Goal: Check status

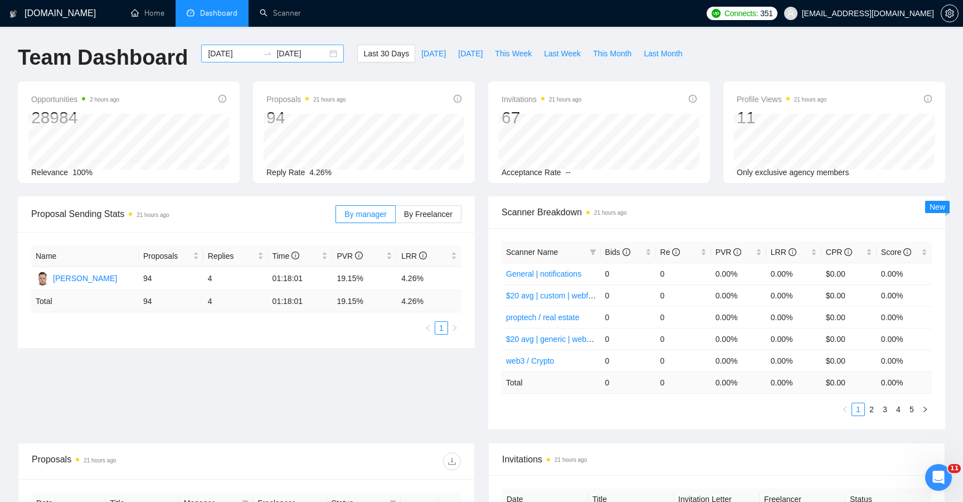
click at [226, 55] on input "[DATE]" at bounding box center [233, 53] width 51 height 12
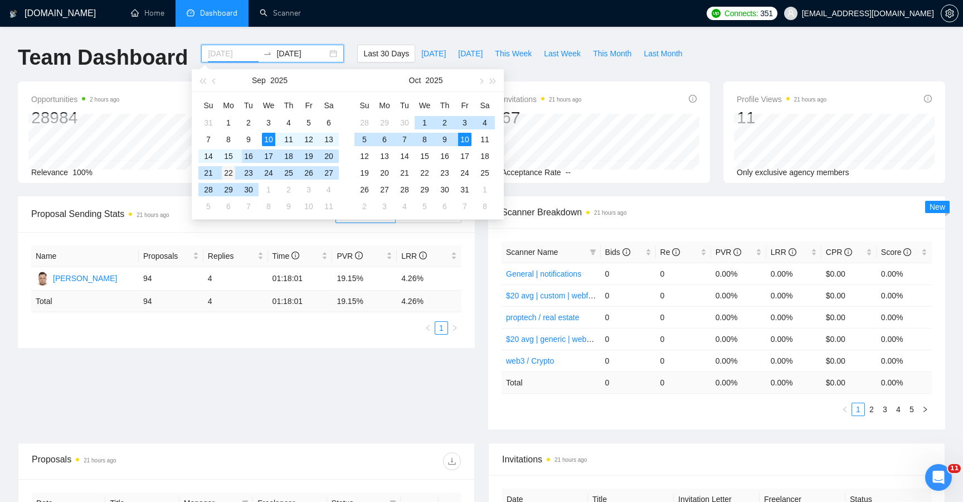
type input "[DATE]"
click at [230, 171] on div "22" at bounding box center [228, 172] width 13 height 13
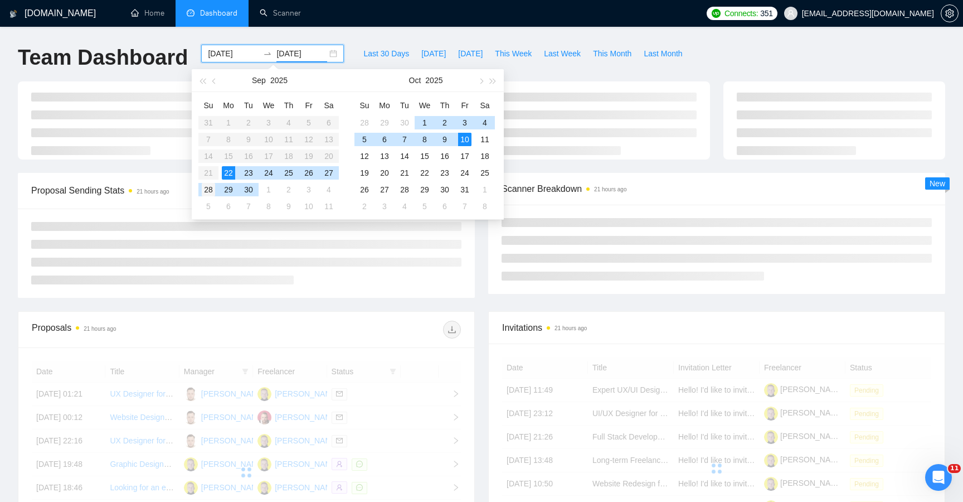
type input "[DATE]"
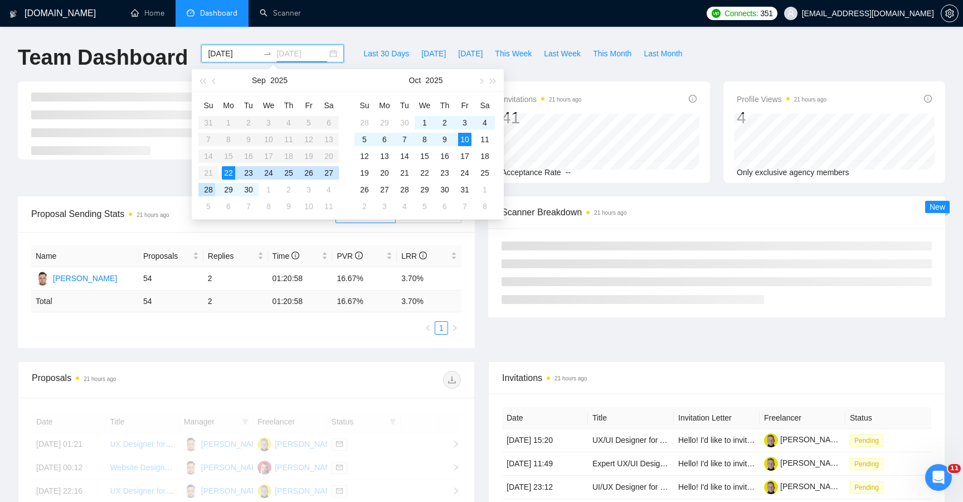
click at [210, 191] on div "28" at bounding box center [208, 189] width 13 height 13
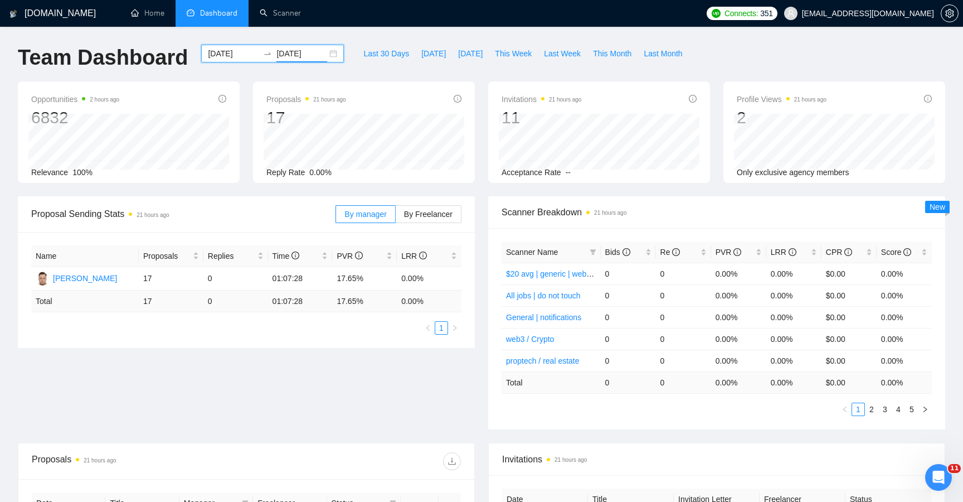
click at [423, 385] on div "Proposal Sending Stats 21 hours ago By manager By Freelancer Name Proposals Rep…" at bounding box center [481, 319] width 941 height 246
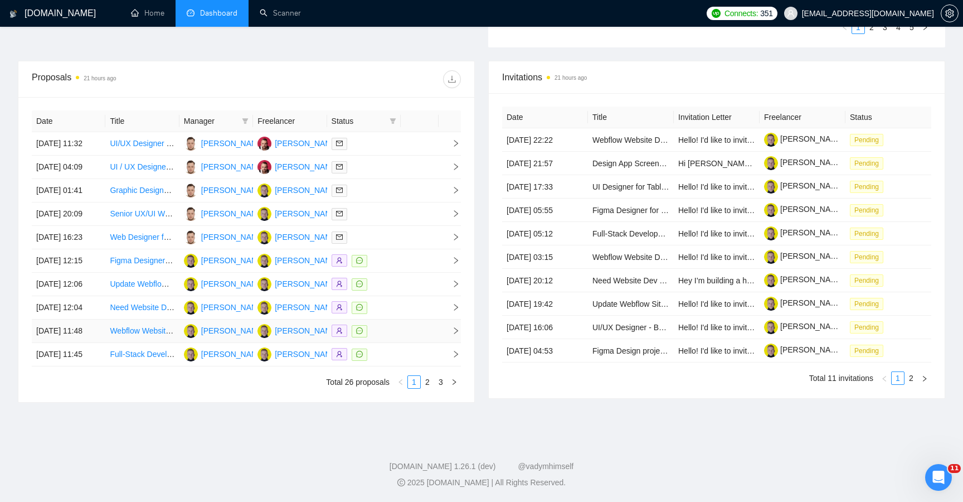
scroll to position [459, 0]
click at [424, 388] on link "2" at bounding box center [427, 382] width 12 height 12
click at [447, 309] on span "right" at bounding box center [451, 307] width 17 height 8
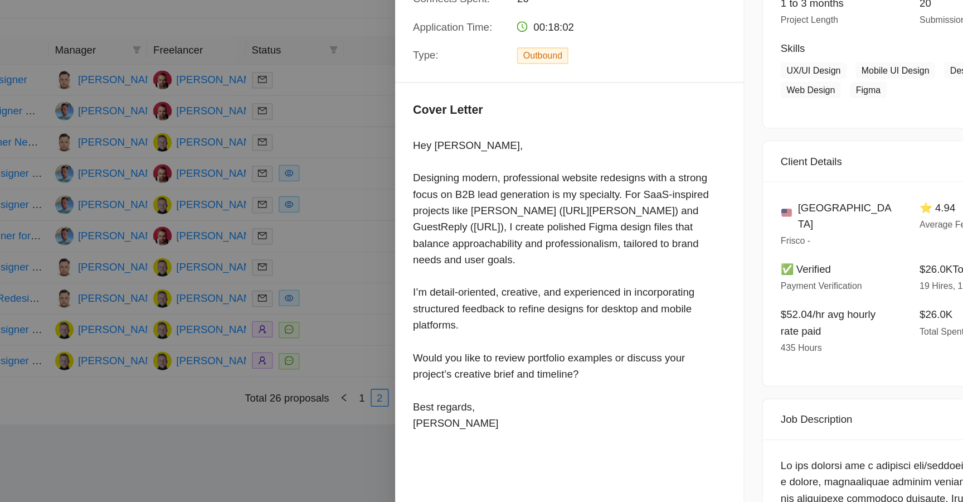
scroll to position [91, 0]
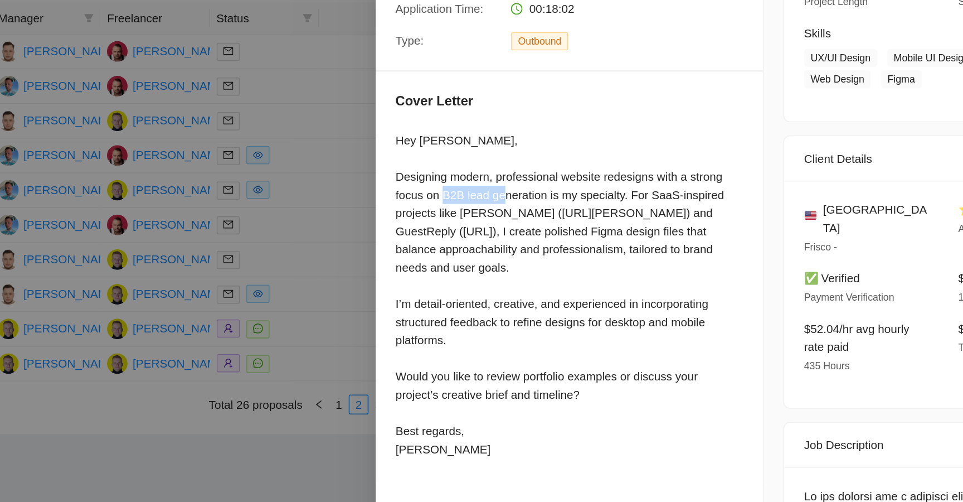
drag, startPoint x: 556, startPoint y: 250, endPoint x: 516, endPoint y: 250, distance: 40.1
click at [516, 250] on div "Hey [PERSON_NAME], Designing modern, professional website redesigns with a stro…" at bounding box center [570, 307] width 235 height 221
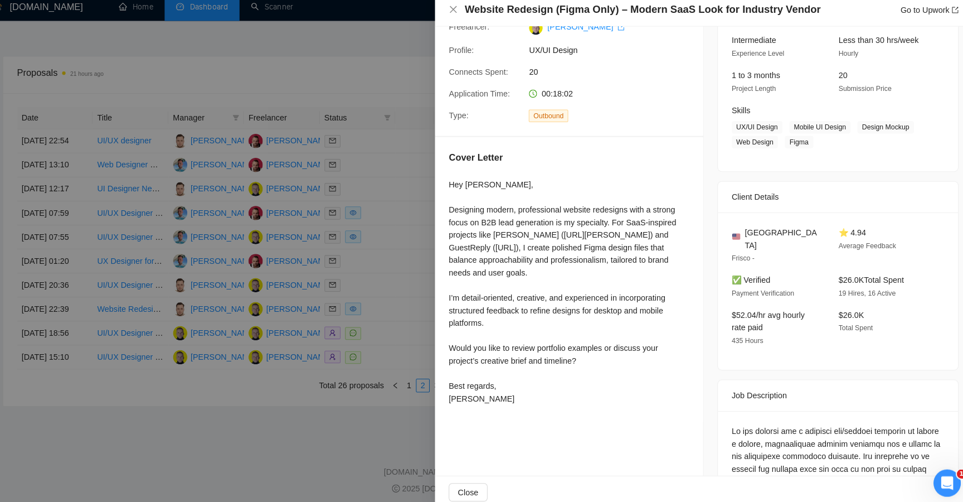
scroll to position [458, 0]
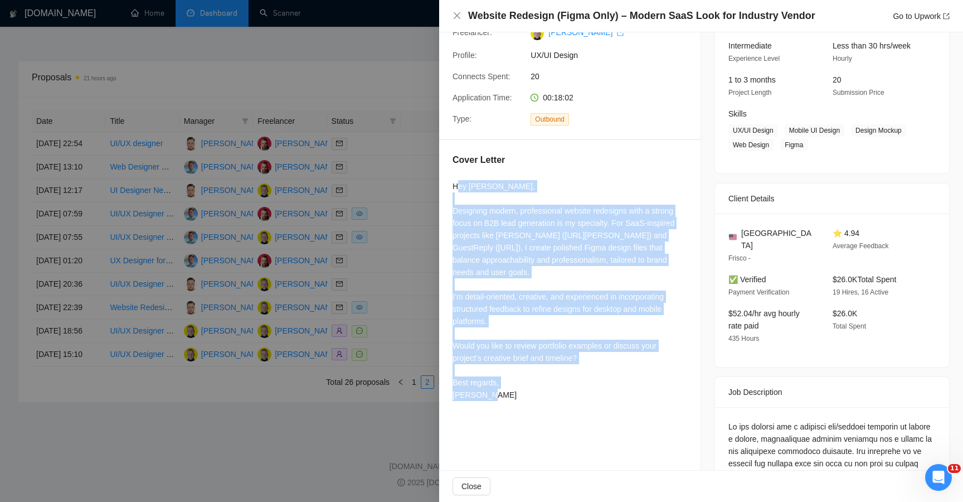
drag, startPoint x: 501, startPoint y: 399, endPoint x: 453, endPoint y: 200, distance: 204.7
click at [453, 200] on div "Hey [PERSON_NAME], Designing modern, professional website redesigns with a stro…" at bounding box center [570, 290] width 235 height 221
copy div "Hey [PERSON_NAME], Designing modern, professional website redesigns with a stro…"
click at [538, 298] on div "Hey [PERSON_NAME], Designing modern, professional website redesigns with a stro…" at bounding box center [570, 290] width 235 height 221
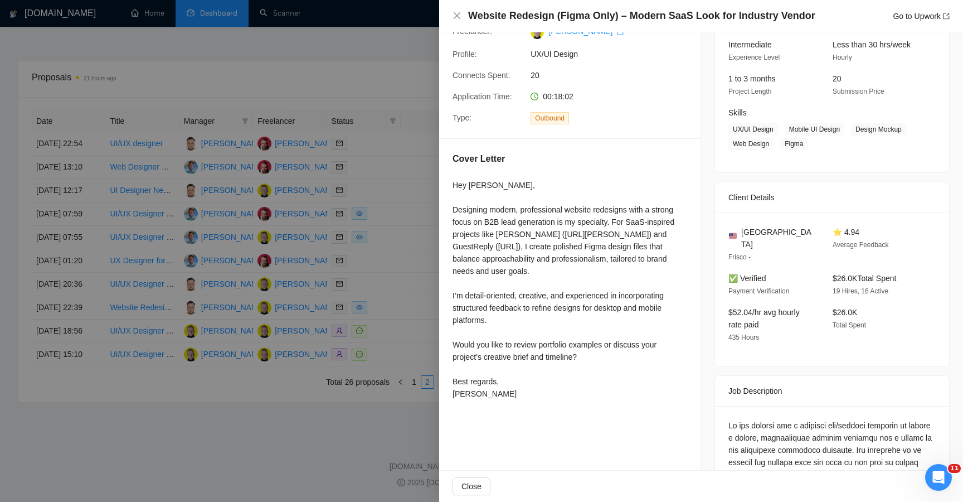
scroll to position [90, 0]
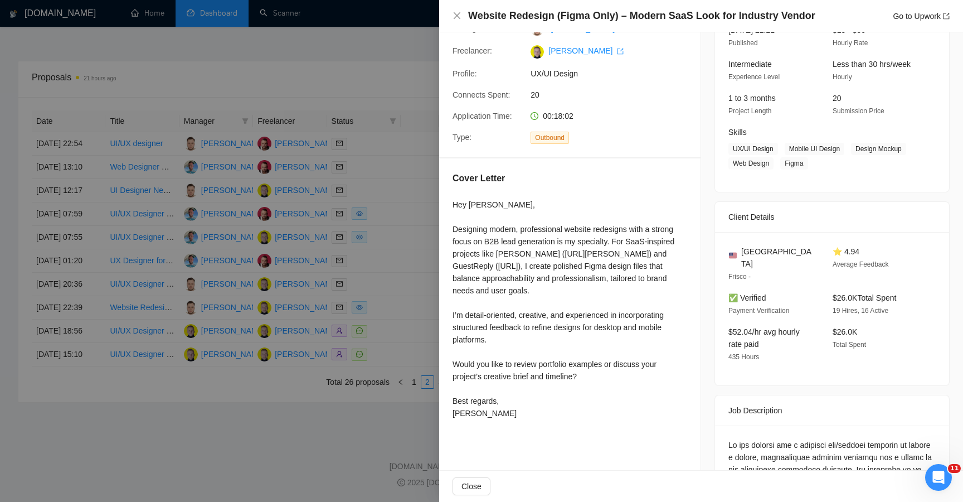
click at [356, 227] on div at bounding box center [481, 251] width 963 height 502
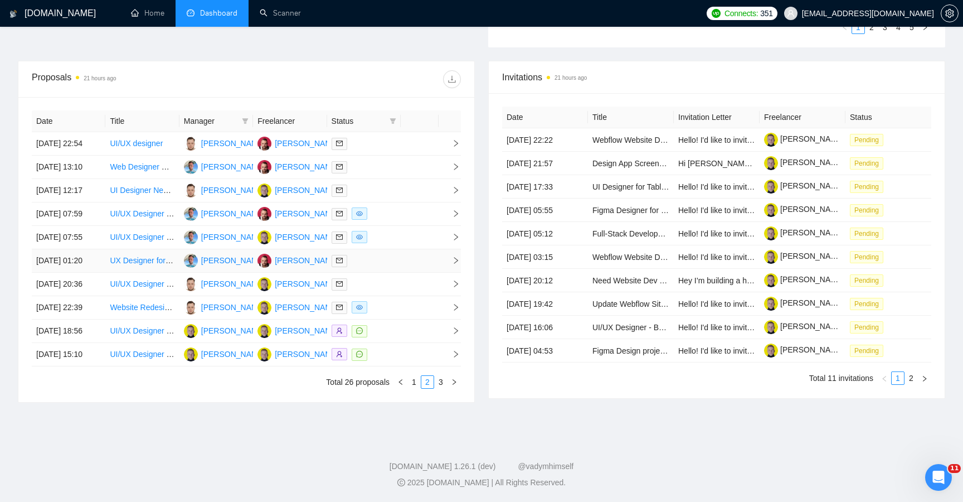
scroll to position [0, 0]
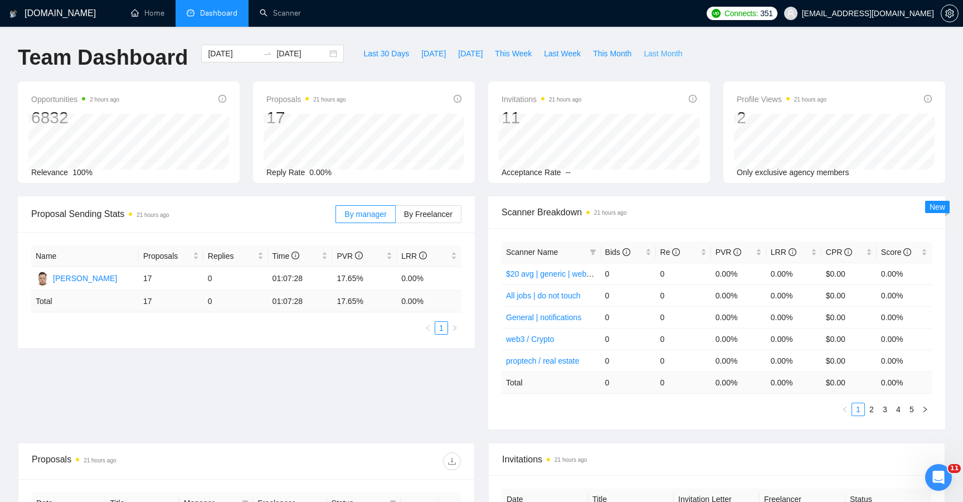
click at [672, 52] on span "Last Month" at bounding box center [663, 53] width 38 height 12
type input "[DATE]"
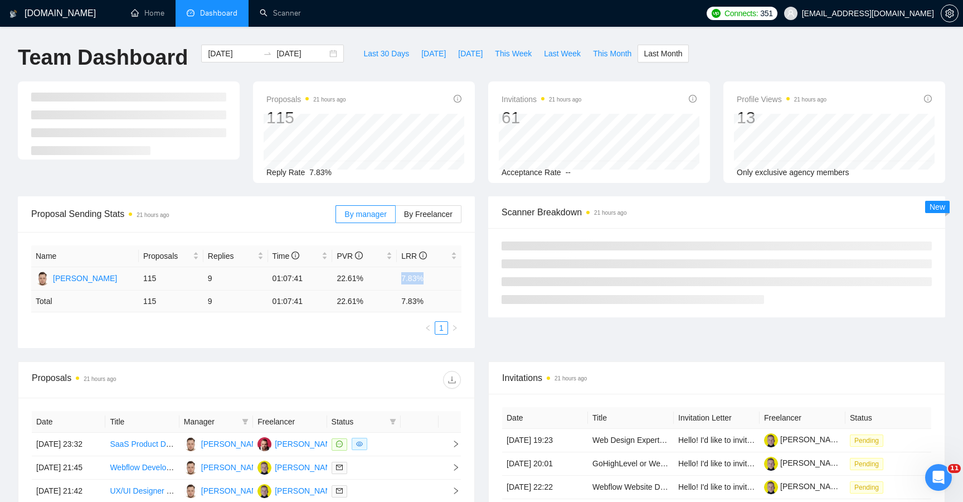
drag, startPoint x: 403, startPoint y: 278, endPoint x: 429, endPoint y: 278, distance: 26.2
click at [429, 278] on td "7.83%" at bounding box center [429, 278] width 65 height 23
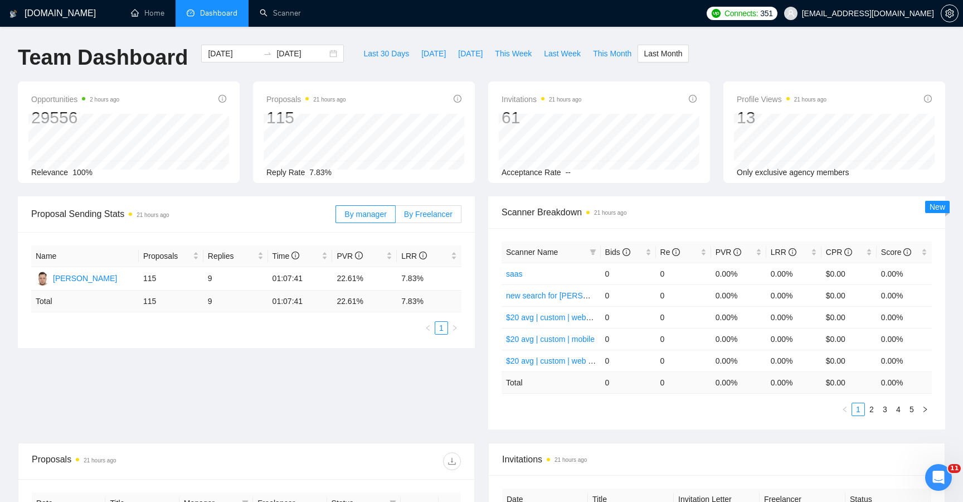
click at [404, 212] on span "By Freelancer" at bounding box center [428, 214] width 49 height 9
click at [396, 217] on input "By Freelancer" at bounding box center [396, 217] width 0 height 0
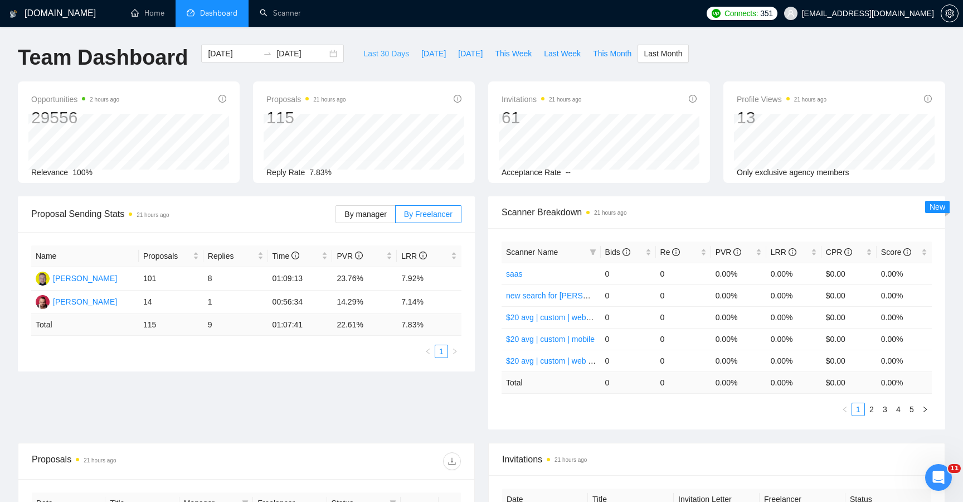
click at [388, 56] on span "Last 30 Days" at bounding box center [386, 53] width 46 height 12
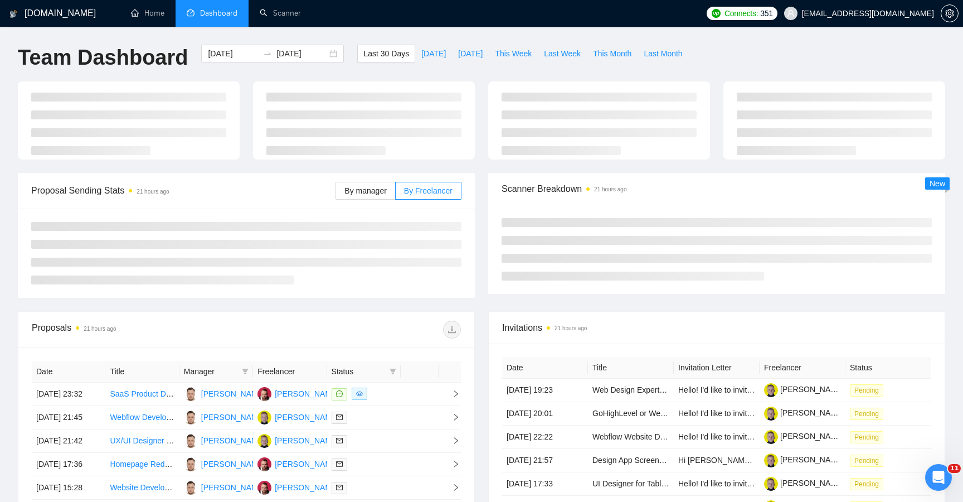
type input "[DATE]"
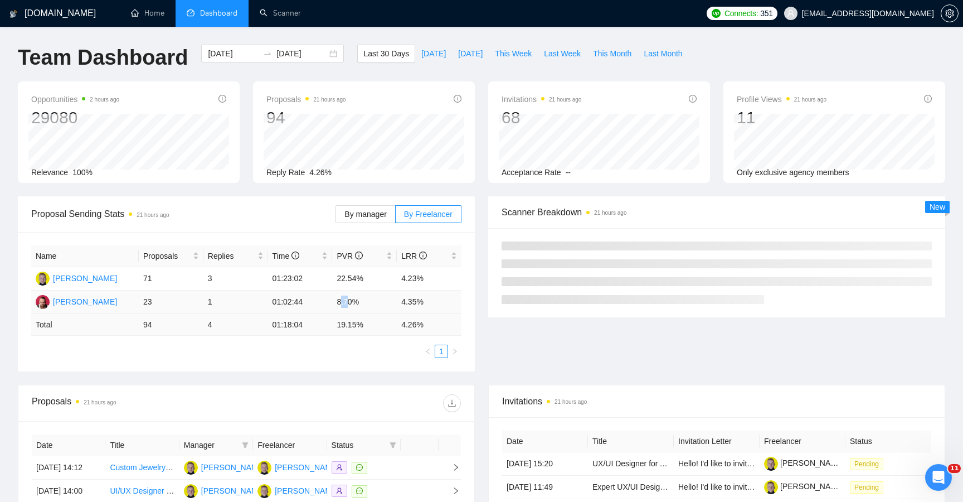
drag, startPoint x: 340, startPoint y: 302, endPoint x: 353, endPoint y: 303, distance: 13.4
click at [352, 303] on td "8.70%" at bounding box center [364, 301] width 65 height 23
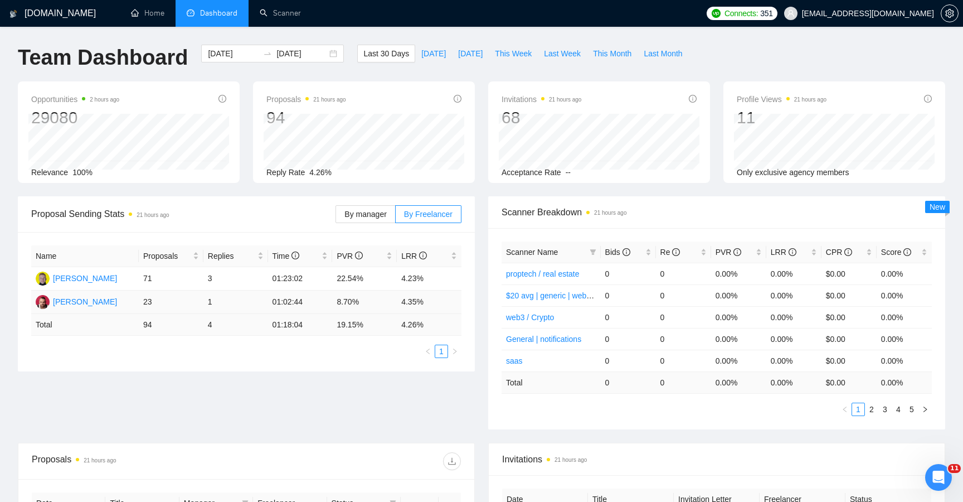
click at [343, 302] on td "8.70%" at bounding box center [364, 301] width 65 height 23
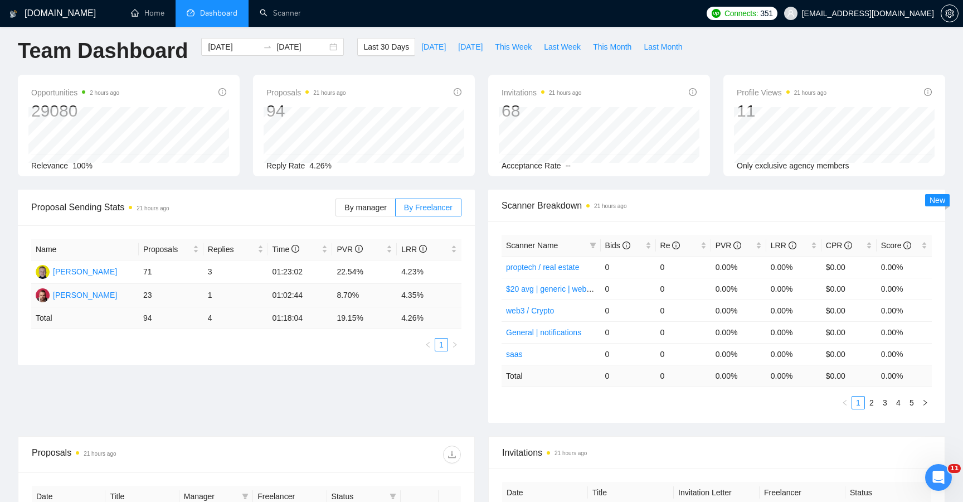
scroll to position [8, 0]
drag, startPoint x: 336, startPoint y: 298, endPoint x: 363, endPoint y: 298, distance: 27.3
click at [363, 298] on td "8.70%" at bounding box center [364, 294] width 65 height 23
click at [356, 380] on div "Proposal Sending Stats 21 hours ago By manager By Freelancer Name Proposals Rep…" at bounding box center [481, 311] width 941 height 246
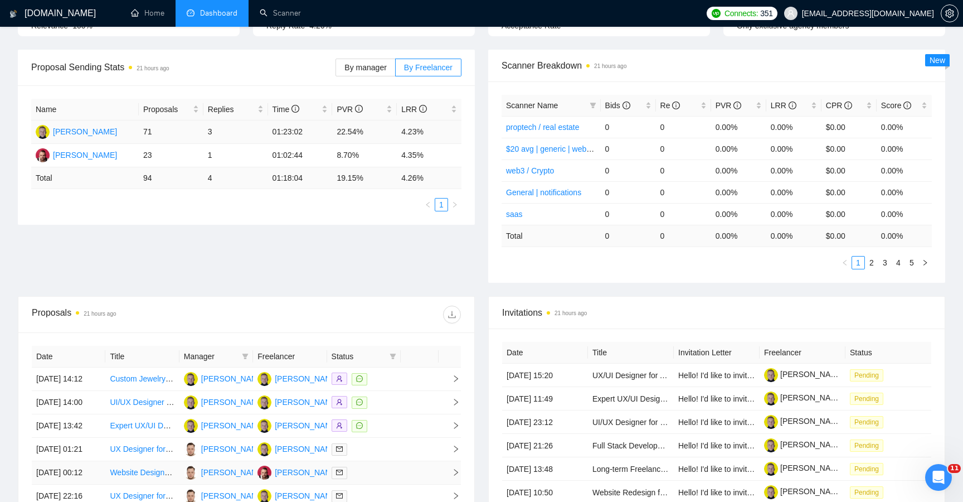
scroll to position [0, 0]
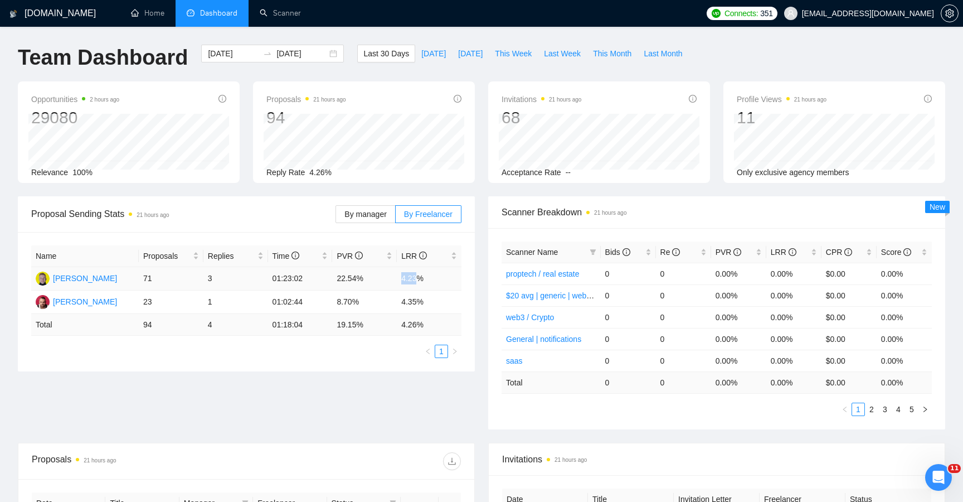
drag, startPoint x: 396, startPoint y: 279, endPoint x: 418, endPoint y: 279, distance: 21.7
click at [418, 279] on tr "[PERSON_NAME] 71 3 01:23:02 22.54% 4.23%" at bounding box center [246, 278] width 430 height 23
click at [411, 365] on div "Name Proposals Replies Time PVR LRR [PERSON_NAME] 71 3 01:23:02 22.54% 4.23% [P…" at bounding box center [246, 301] width 457 height 139
